Goal: Contribute content

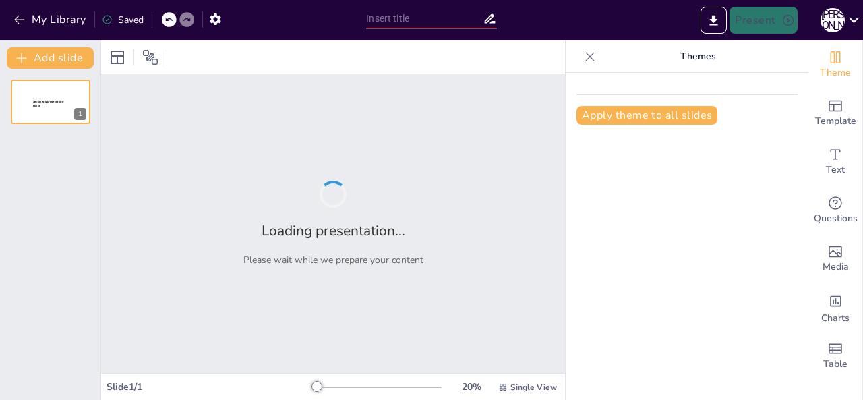
type input "Освітній навігатор: Реалізація Державних стандартів у 2025/2026 навчальному році"
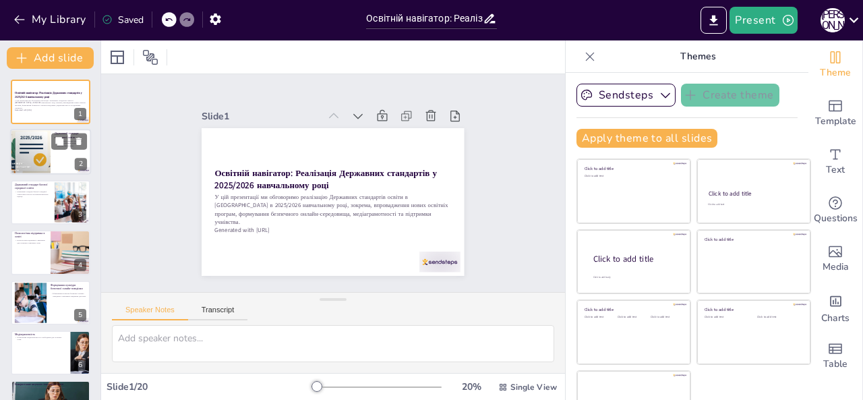
click at [69, 153] on div at bounding box center [50, 152] width 81 height 46
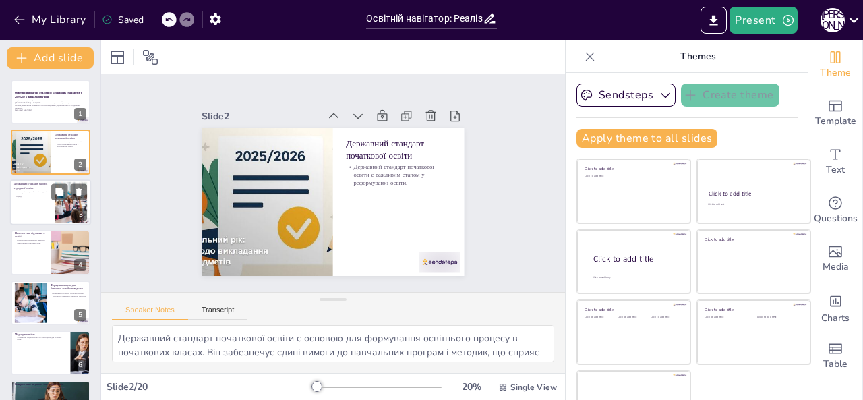
click at [44, 192] on p "Державний стандарт базової середньої освіти фокусується на компетентнісному під…" at bounding box center [32, 193] width 36 height 7
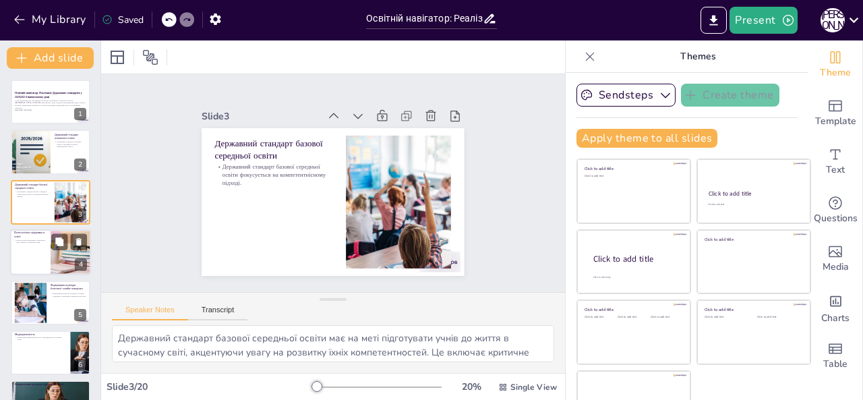
click at [38, 250] on div at bounding box center [50, 252] width 81 height 46
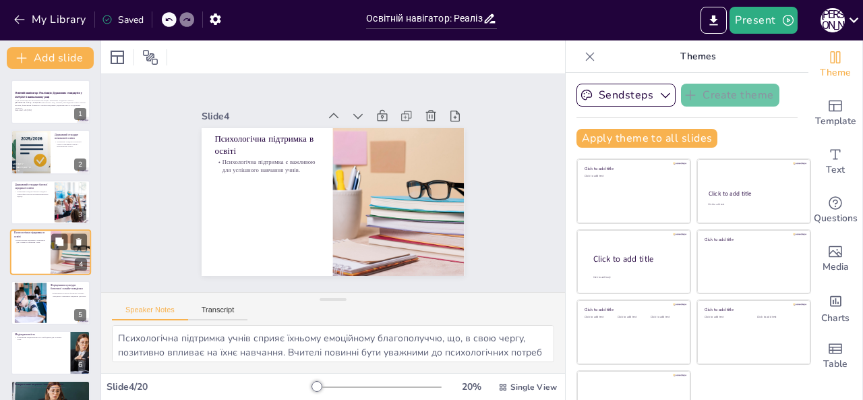
scroll to position [18, 0]
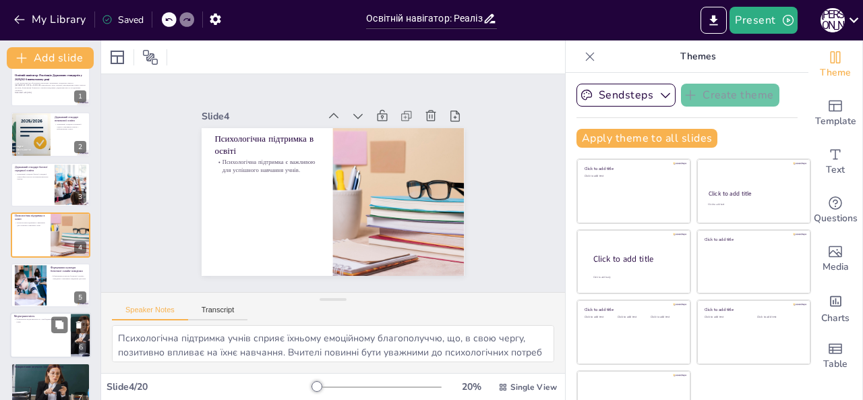
click at [36, 314] on p "Медіаграмотність" at bounding box center [40, 316] width 53 height 4
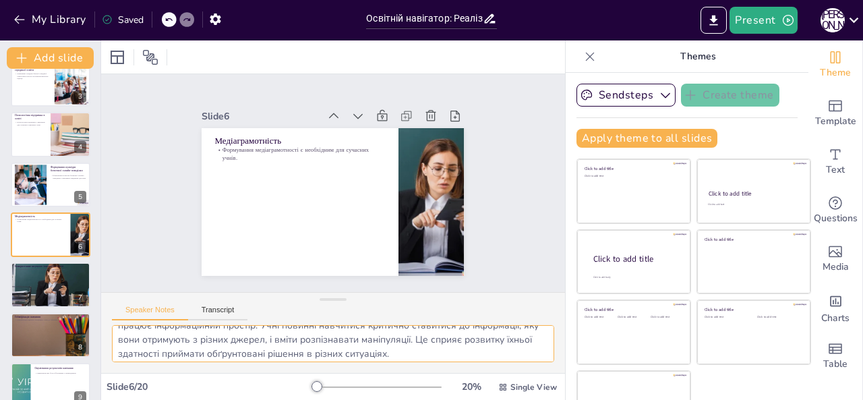
scroll to position [31, 0]
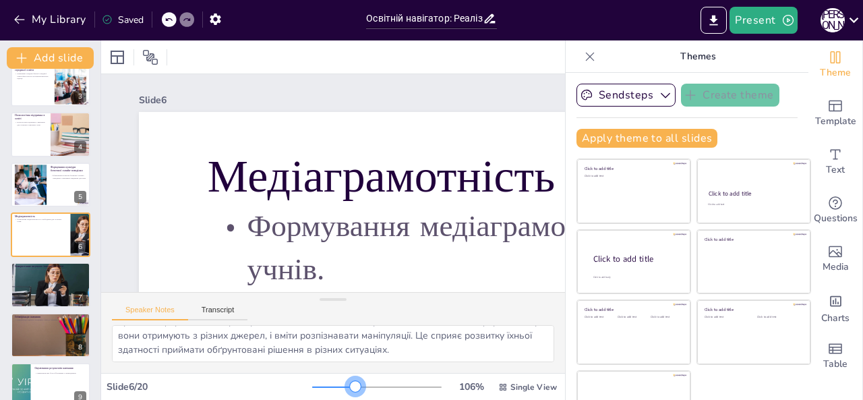
click at [336, 386] on div at bounding box center [376, 387] width 129 height 11
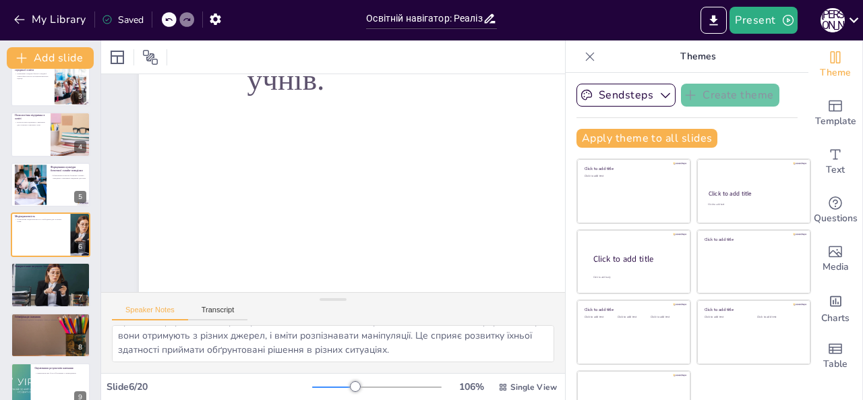
scroll to position [181, 0]
click at [316, 393] on div "106 % Single View" at bounding box center [435, 387] width 247 height 22
click at [312, 387] on div at bounding box center [376, 387] width 129 height 11
click at [42, 287] on div at bounding box center [50, 284] width 81 height 53
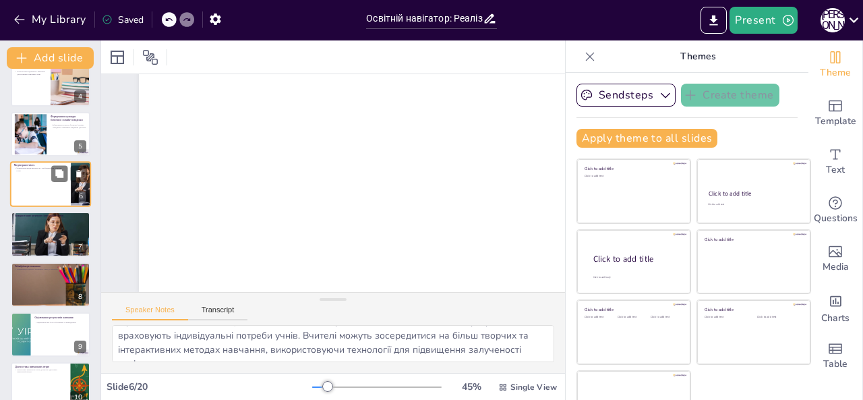
scroll to position [0, 0]
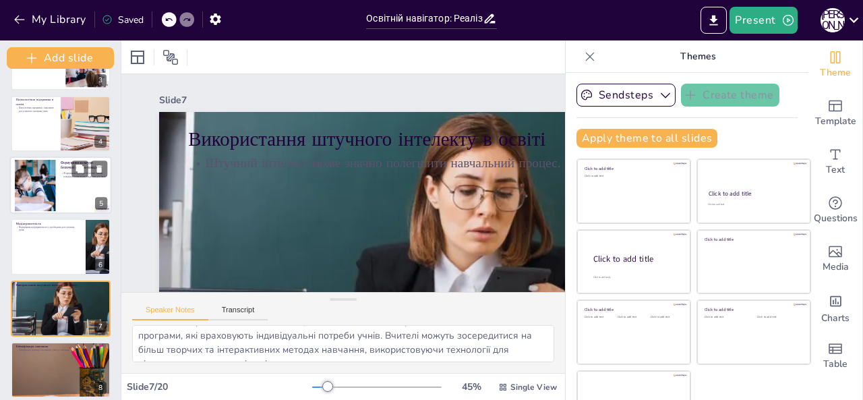
drag, startPoint x: 99, startPoint y: 157, endPoint x: 97, endPoint y: 198, distance: 40.5
click at [97, 198] on div "Add slide Освітній навігатор: Реалізація Державних стандартів у 2025/2026 навча…" at bounding box center [60, 219] width 121 height 359
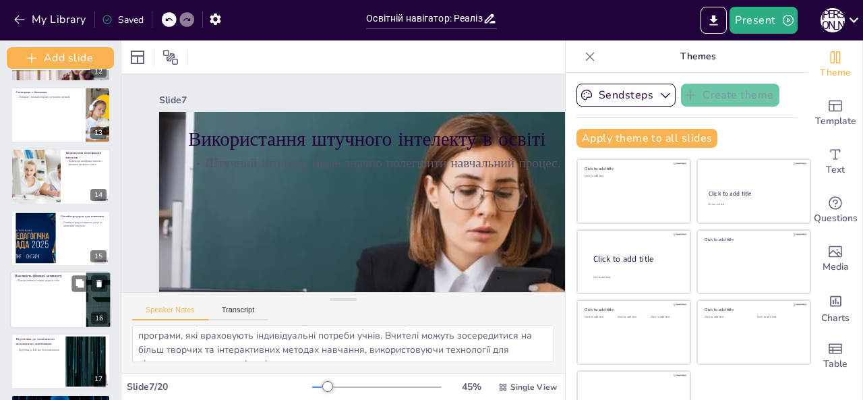
click at [39, 289] on div at bounding box center [61, 299] width 102 height 57
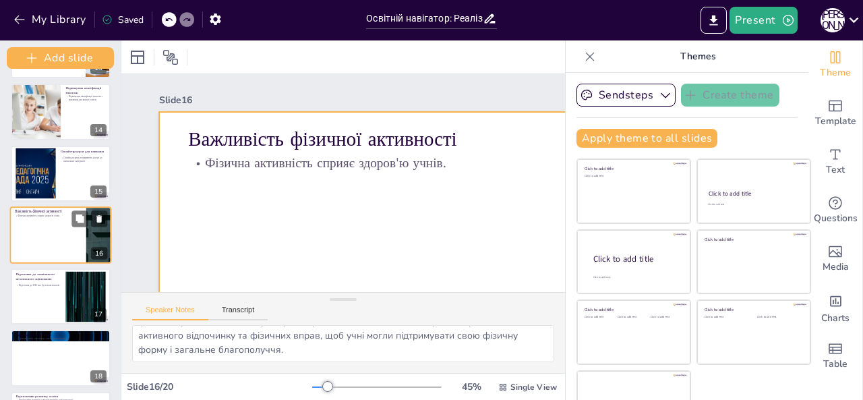
click at [53, 222] on div at bounding box center [61, 234] width 102 height 57
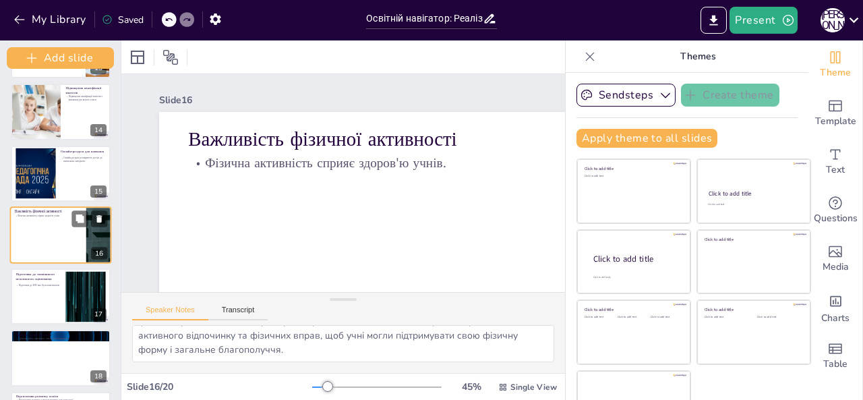
scroll to position [92, 0]
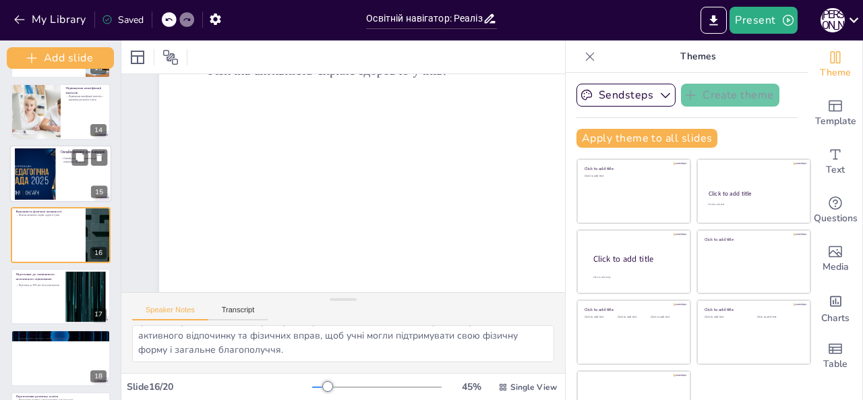
click at [34, 169] on div at bounding box center [35, 173] width 94 height 51
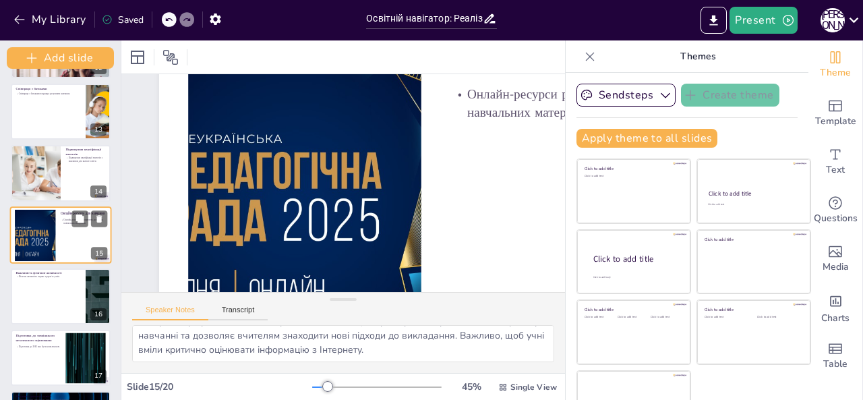
scroll to position [0, 0]
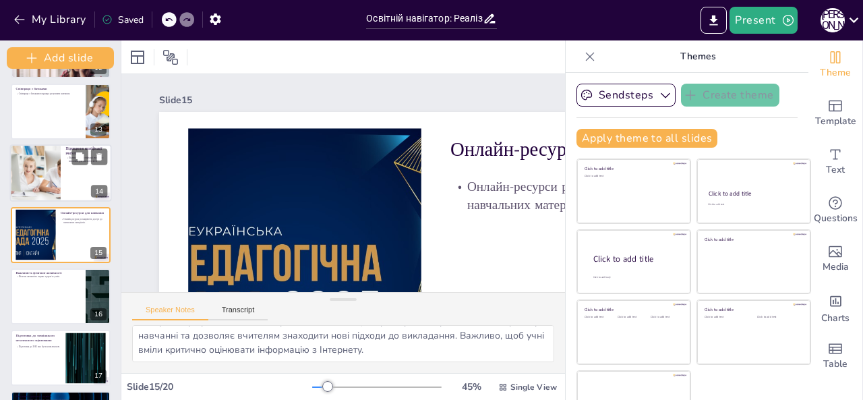
click at [46, 167] on div at bounding box center [36, 172] width 86 height 57
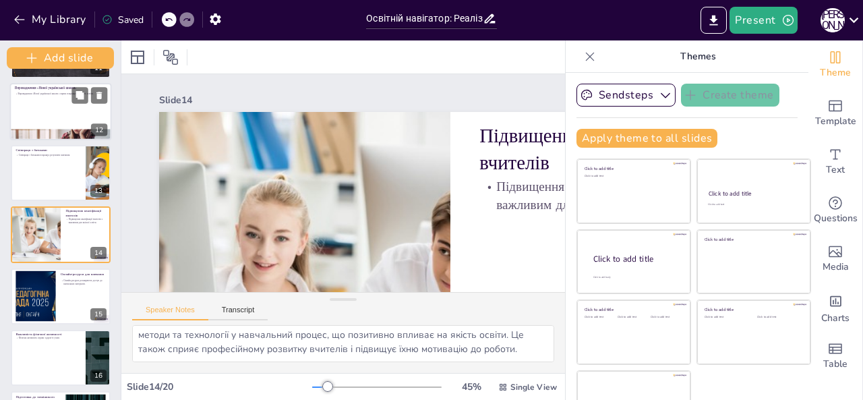
click at [55, 130] on div at bounding box center [61, 134] width 102 height 61
type textarea "«Нова українська школа» передбачає зміни в освітньому процесі, які орієнтовані …"
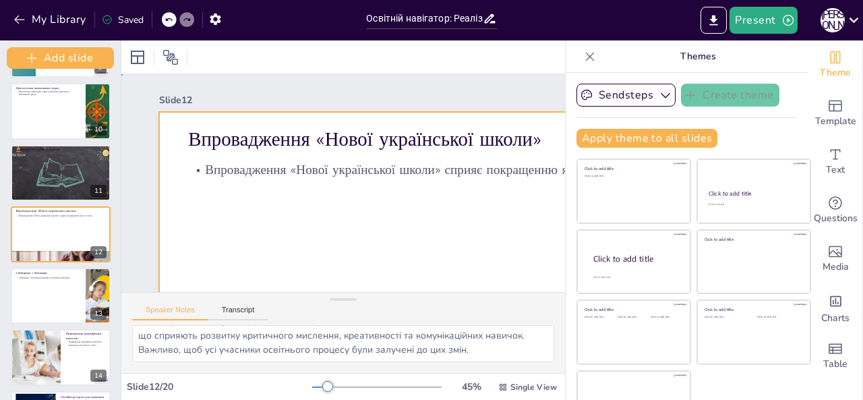
click at [304, 212] on div at bounding box center [376, 321] width 664 height 607
click at [240, 309] on button "Transcript" at bounding box center [238, 312] width 60 height 15
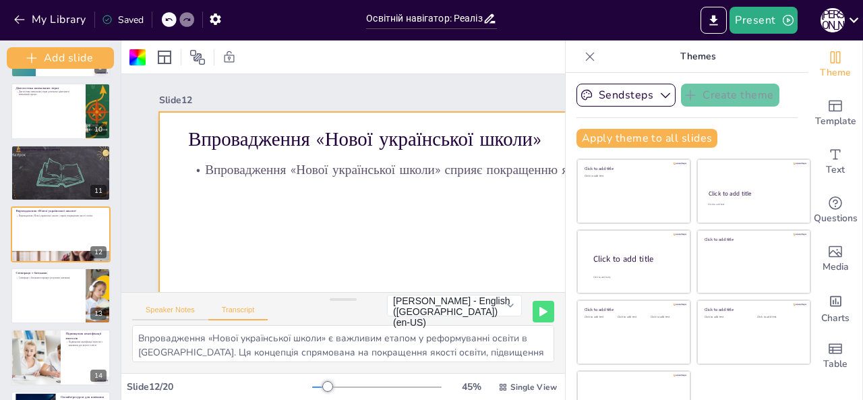
click at [166, 313] on button "Speaker Notes" at bounding box center [170, 312] width 76 height 15
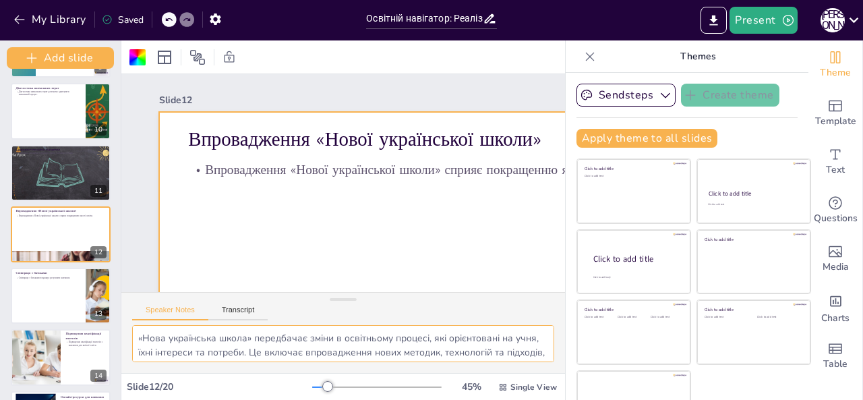
click at [404, 360] on textarea "«Нова українська школа» передбачає зміни в освітньому процесі, які орієнтовані …" at bounding box center [343, 343] width 422 height 37
click at [158, 53] on icon at bounding box center [164, 57] width 13 height 13
click at [198, 55] on icon at bounding box center [197, 57] width 15 height 15
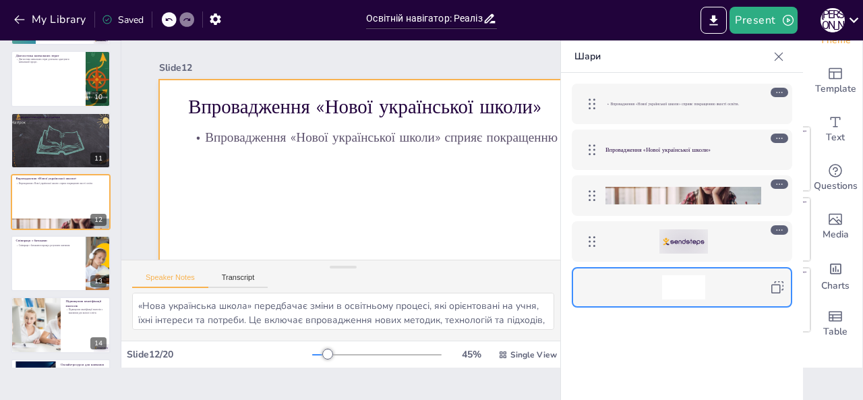
scroll to position [0, 0]
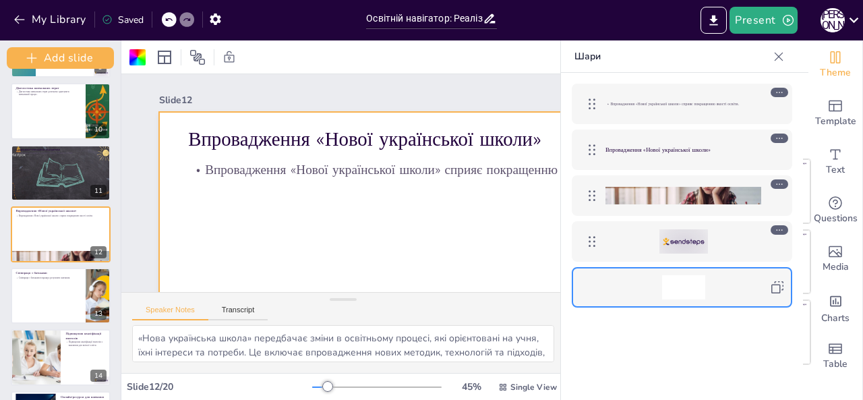
click at [657, 155] on div "Впровадження «Нової української школи»" at bounding box center [683, 150] width 156 height 24
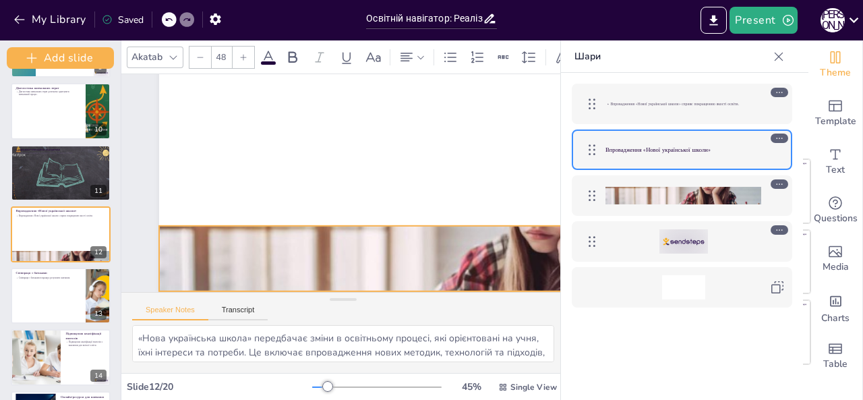
scroll to position [158, 0]
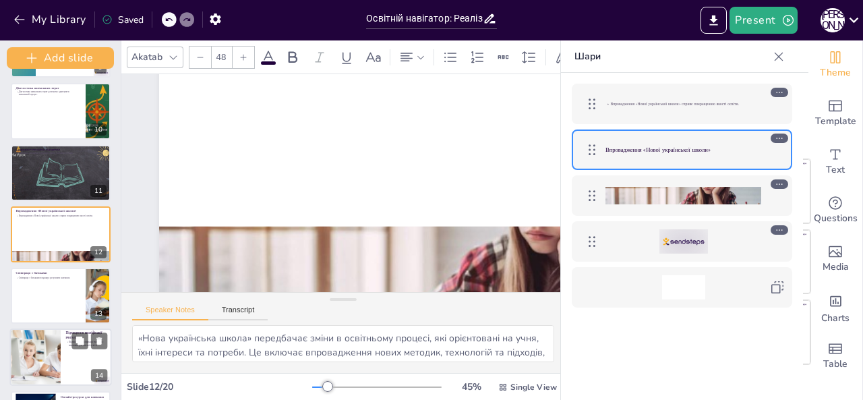
click at [51, 353] on div at bounding box center [36, 356] width 86 height 57
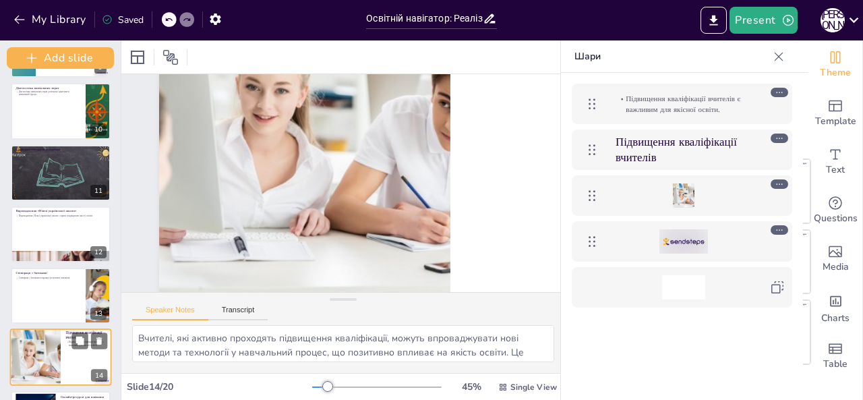
scroll to position [0, 0]
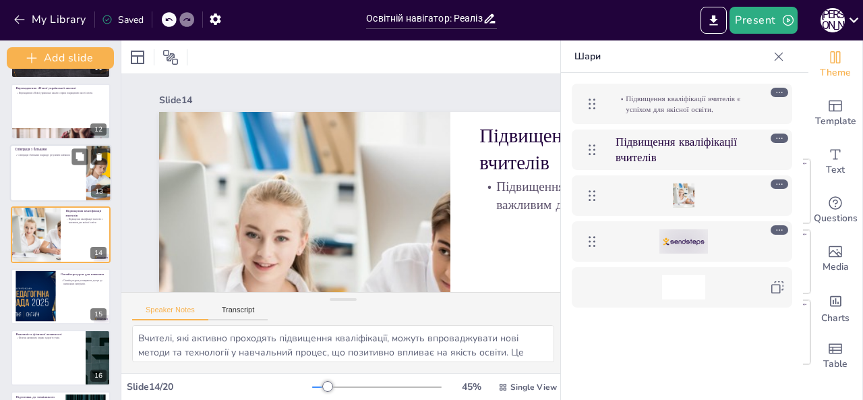
click at [84, 185] on div at bounding box center [61, 172] width 102 height 57
type textarea "Залучення батьків до освітнього процесу може включати різні форми співпраці, та…"
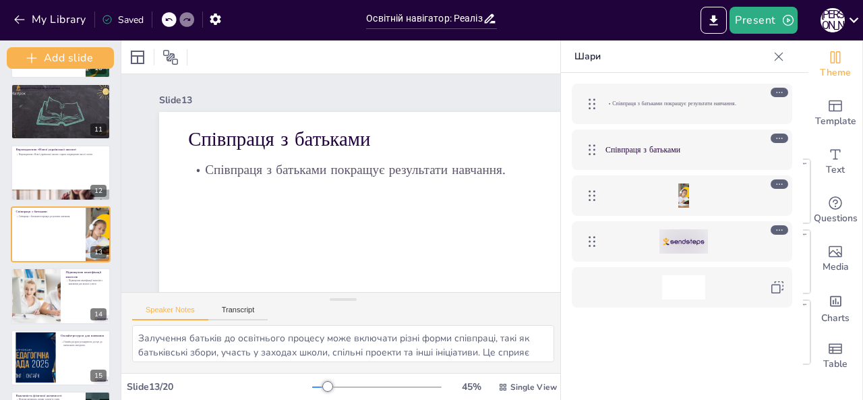
click at [221, 6] on div "My Library Saved" at bounding box center [179, 19] width 359 height 38
click at [220, 16] on icon "button" at bounding box center [215, 18] width 11 height 11
